Goal: Transaction & Acquisition: Purchase product/service

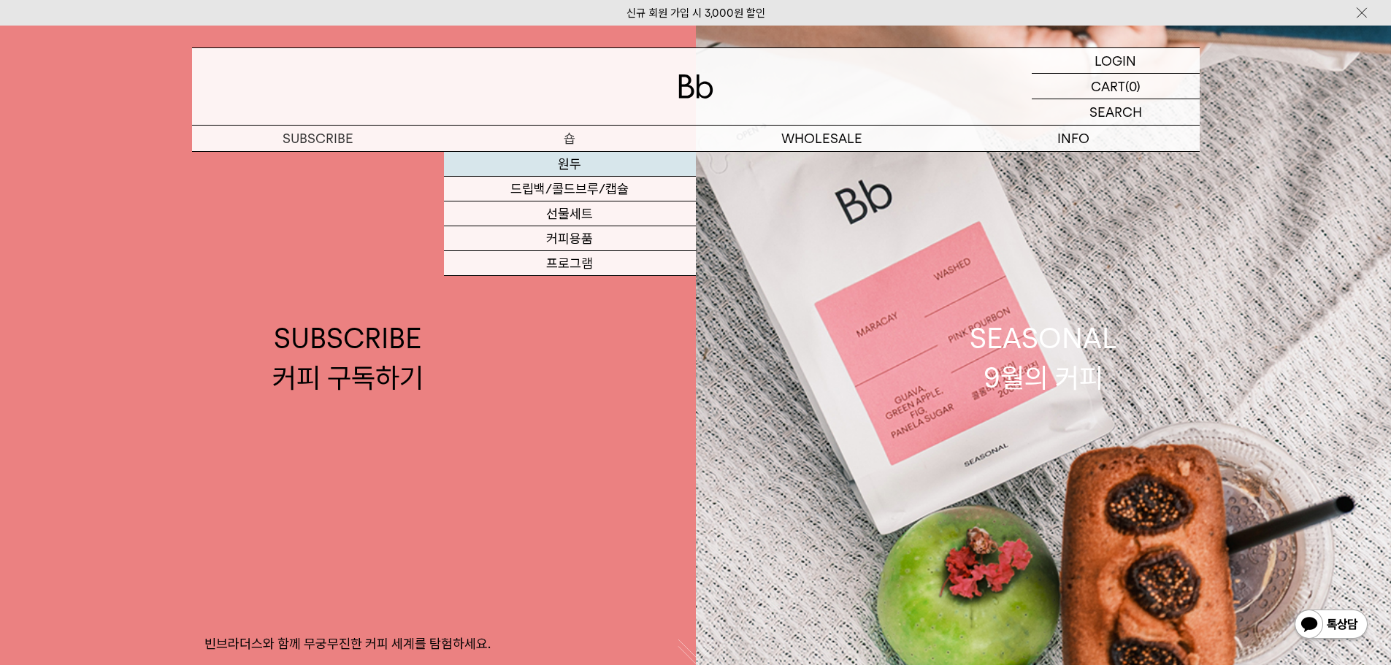
click at [567, 161] on link "원두" at bounding box center [570, 164] width 252 height 25
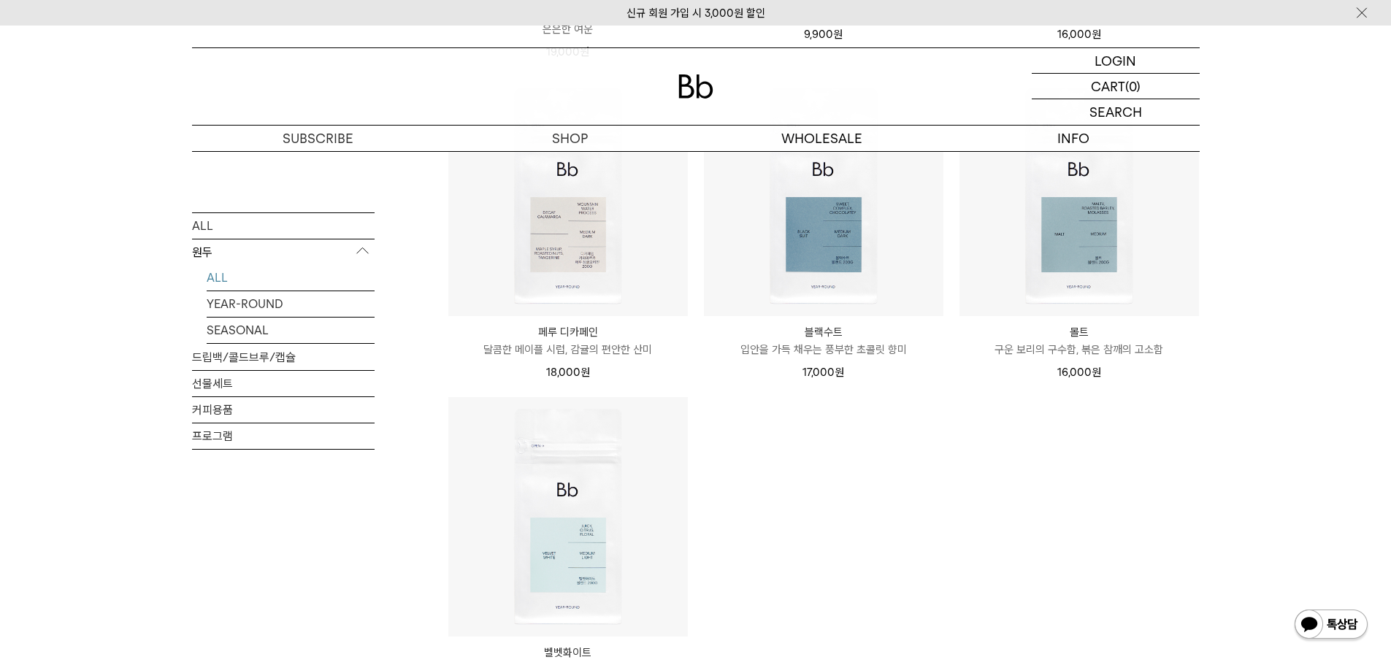
scroll to position [1314, 0]
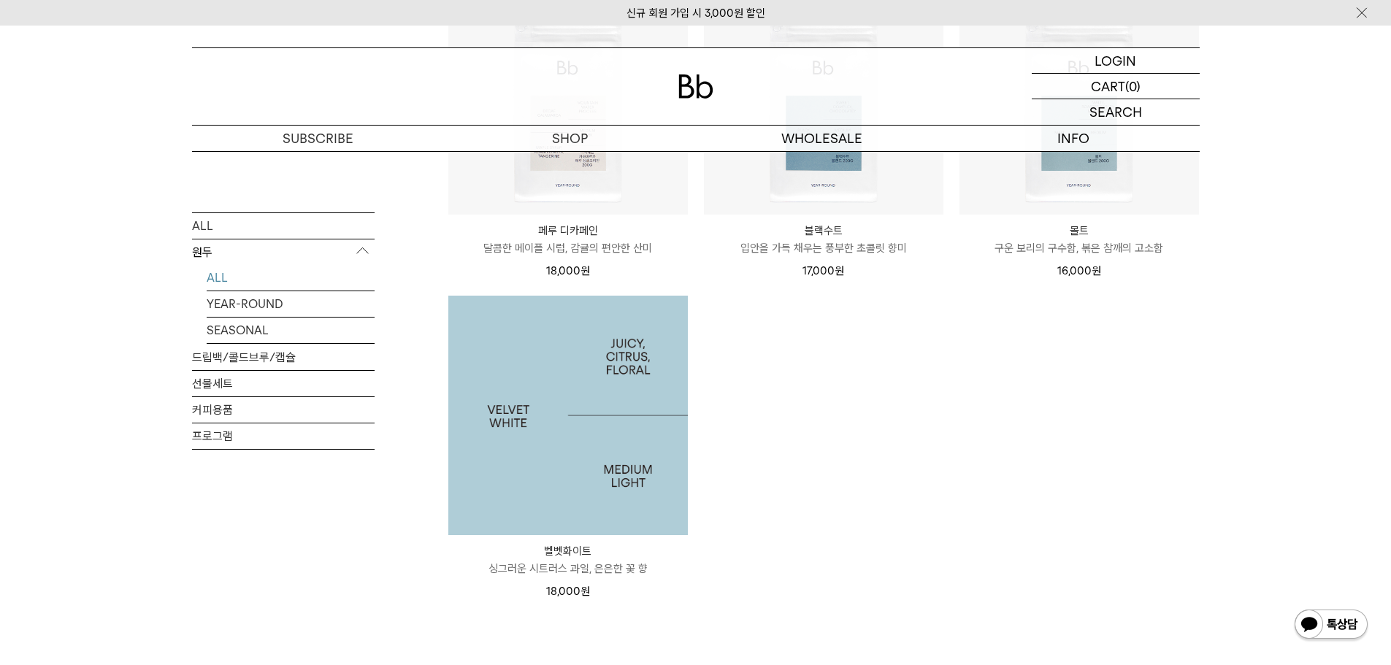
click at [599, 384] on img at bounding box center [567, 415] width 239 height 239
